Goal: Task Accomplishment & Management: Complete application form

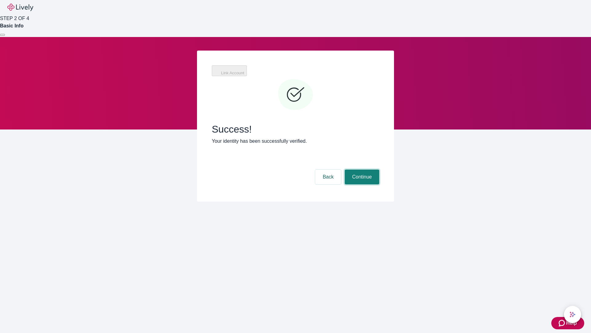
click at [361, 169] on button "Continue" at bounding box center [362, 176] width 34 height 15
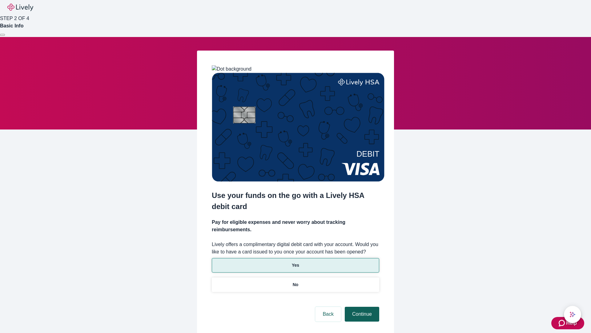
click at [295, 262] on p "Yes" at bounding box center [295, 265] width 7 height 6
click at [361, 306] on button "Continue" at bounding box center [362, 313] width 34 height 15
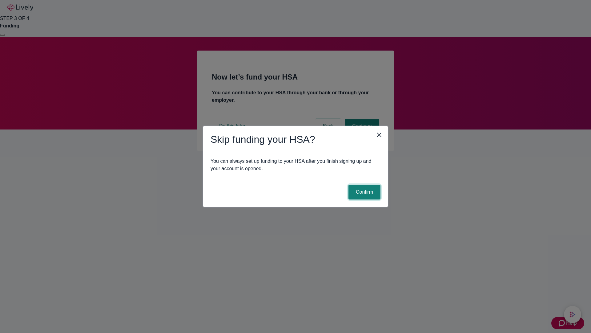
click at [364, 192] on button "Confirm" at bounding box center [365, 191] width 32 height 15
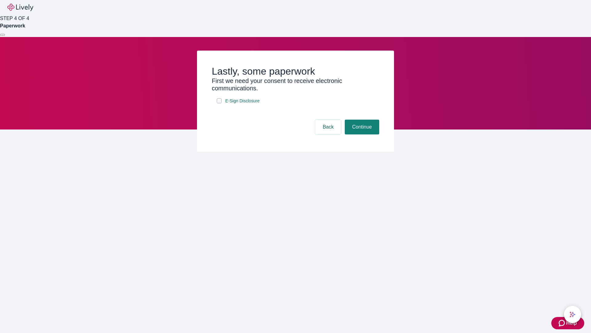
click at [219, 103] on input "E-Sign Disclosure" at bounding box center [219, 100] width 5 height 5
checkbox input "true"
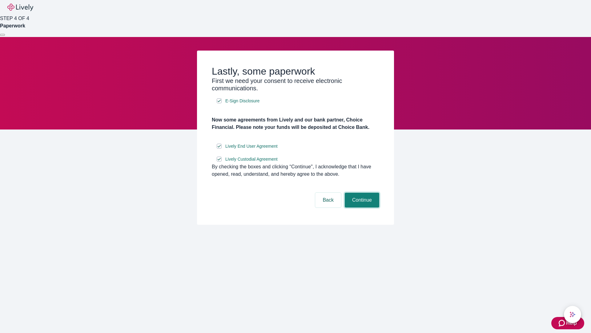
click at [361, 207] on button "Continue" at bounding box center [362, 199] width 34 height 15
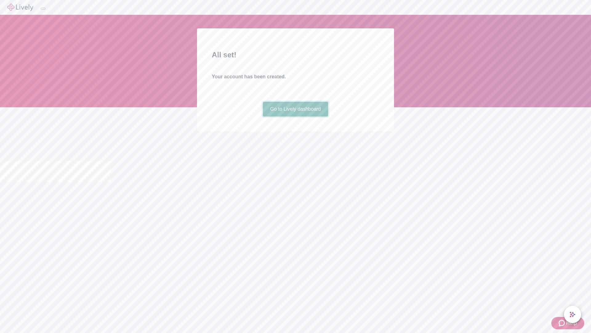
click at [295, 116] on link "Go to Lively dashboard" at bounding box center [296, 109] width 66 height 15
